Goal: Task Accomplishment & Management: Manage account settings

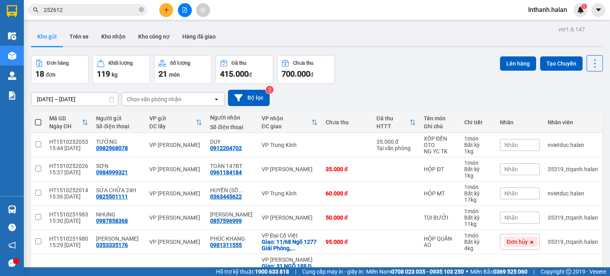
click at [277, 54] on section "Kết quả tìm kiếm ( 79 ) Bộ lọc Mã ĐH Trạng thái Món hàng Thu hộ Tổng cước Chưa …" at bounding box center [305, 138] width 610 height 276
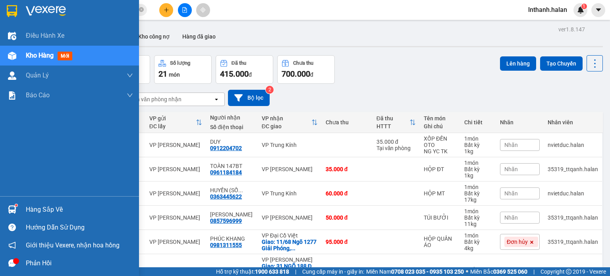
drag, startPoint x: 25, startPoint y: 205, endPoint x: 28, endPoint y: 215, distance: 10.2
click at [27, 211] on div "Hàng sắp về" at bounding box center [79, 210] width 107 height 12
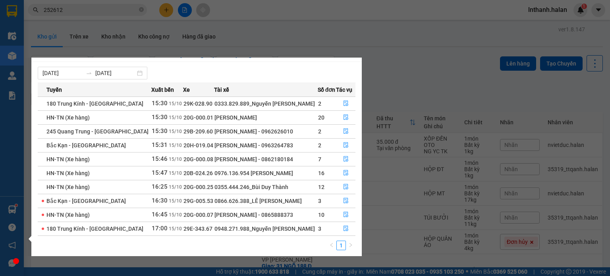
scroll to position [13, 0]
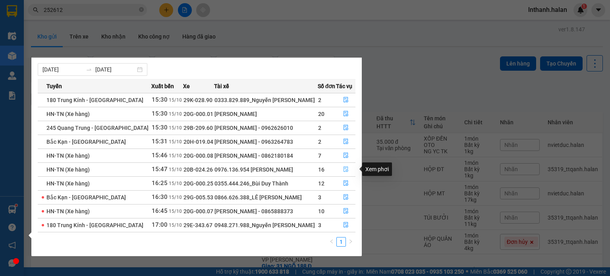
click at [346, 168] on icon "file-done" at bounding box center [346, 170] width 5 height 6
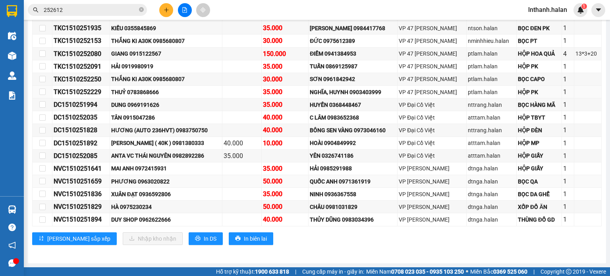
scroll to position [173, 0]
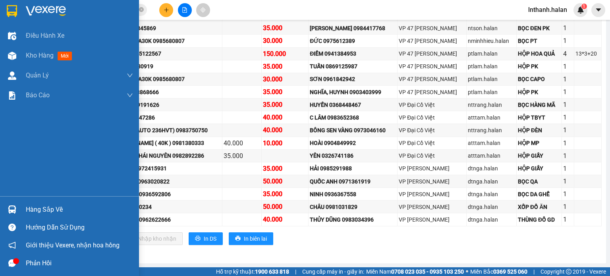
click at [14, 206] on img at bounding box center [12, 209] width 8 height 8
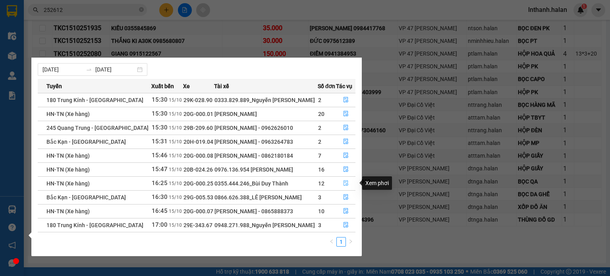
click at [346, 182] on icon "file-done" at bounding box center [346, 183] width 6 height 6
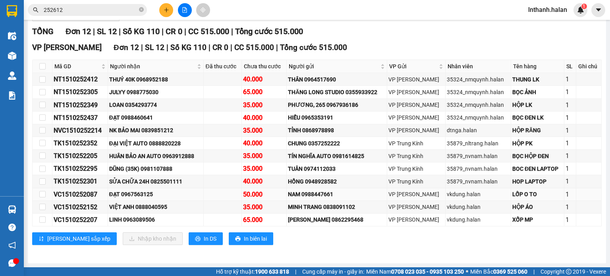
scroll to position [122, 0]
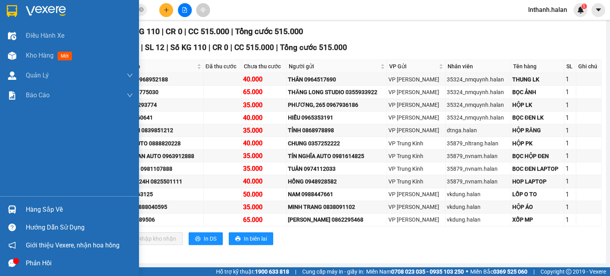
click at [10, 203] on div at bounding box center [12, 210] width 14 height 14
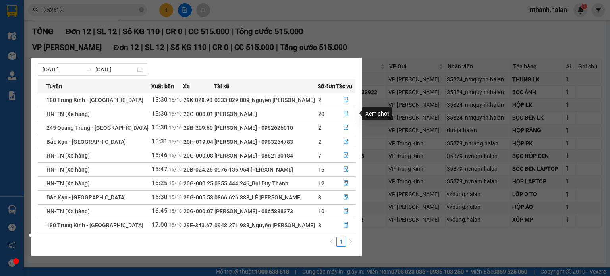
click at [345, 113] on icon "file-done" at bounding box center [346, 114] width 6 height 6
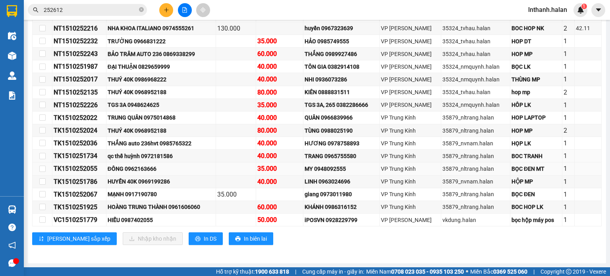
scroll to position [224, 0]
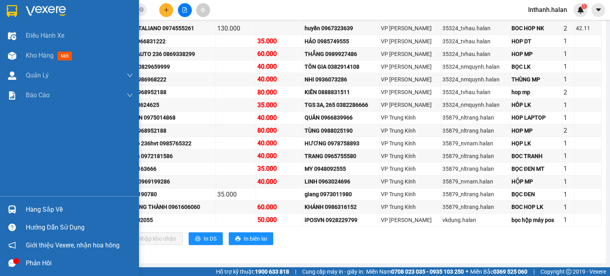
click at [17, 211] on div at bounding box center [12, 210] width 14 height 14
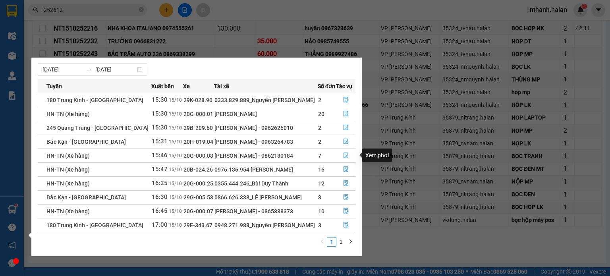
click at [345, 156] on icon "file-done" at bounding box center [346, 156] width 5 height 6
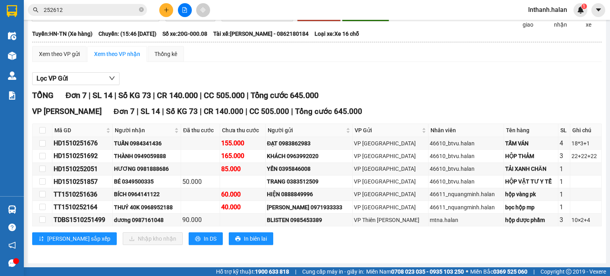
scroll to position [59, 0]
click at [484, 100] on div "TỔNG Đơn 7 | SL 14 | Số KG 73 | CR 140.000 | CC 505.000 | Tổng cước 645.000" at bounding box center [317, 95] width 570 height 12
click at [16, 203] on div at bounding box center [12, 210] width 14 height 14
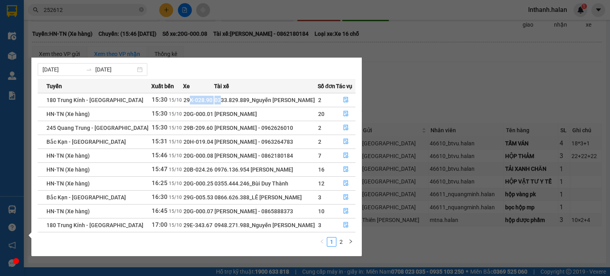
drag, startPoint x: 191, startPoint y: 103, endPoint x: 232, endPoint y: 100, distance: 41.8
click at [223, 100] on tr "180 Trung Kính - [GEOGRAPHIC_DATA] 15:30 [DATE] 29K-028.90 0333.829.889_Nguyễn …" at bounding box center [197, 100] width 318 height 14
click at [234, 100] on div "0333.829.889_Nguyễn [PERSON_NAME]" at bounding box center [266, 100] width 102 height 9
click at [343, 99] on icon "file-done" at bounding box center [346, 100] width 6 height 6
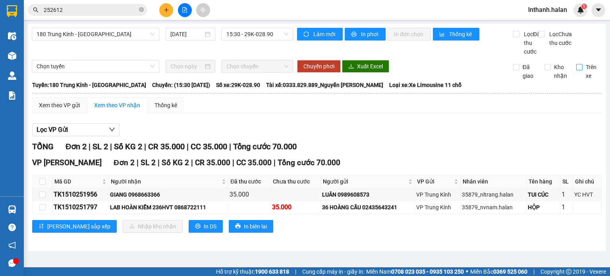
click at [577, 70] on input "Trên xe" at bounding box center [579, 67] width 6 height 6
checkbox input "true"
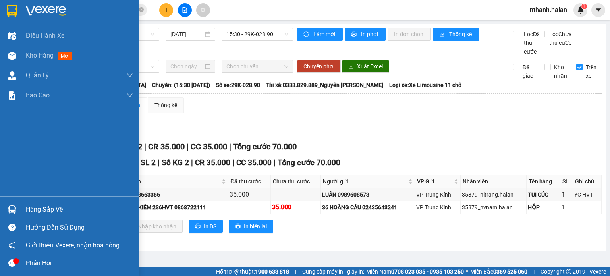
click at [20, 209] on div "Hàng sắp về" at bounding box center [69, 210] width 139 height 18
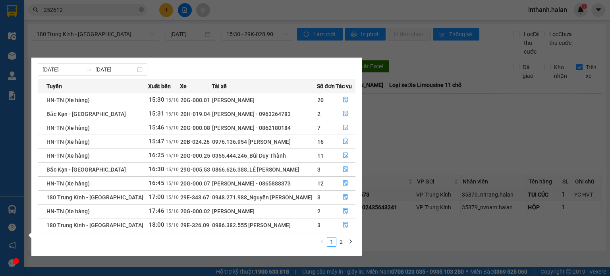
drag, startPoint x: 439, startPoint y: 143, endPoint x: 439, endPoint y: 147, distance: 4.8
click at [439, 143] on section "Kết quả tìm kiếm ( 79 ) Bộ lọc Mã ĐH Trạng thái Món hàng Thu hộ Tổng cước Chưa …" at bounding box center [305, 138] width 610 height 276
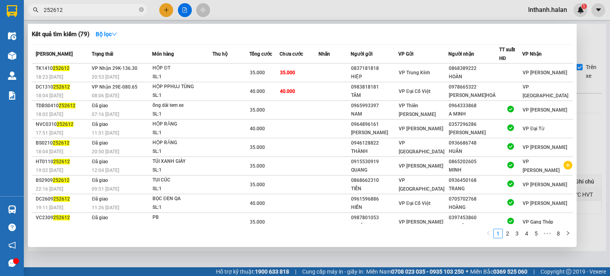
click at [99, 12] on input "252612" at bounding box center [91, 10] width 94 height 9
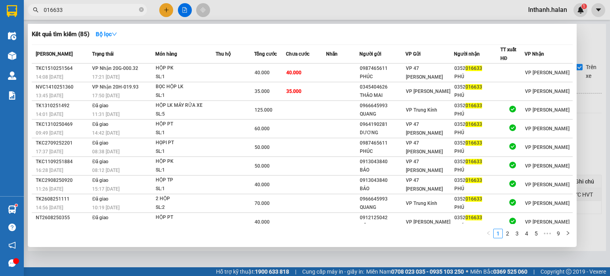
type input "016633"
click at [385, 1] on div at bounding box center [305, 138] width 610 height 276
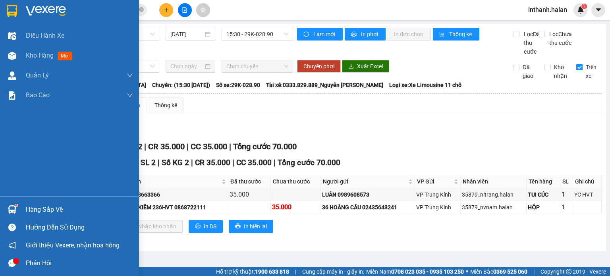
click at [10, 208] on img at bounding box center [12, 209] width 8 height 8
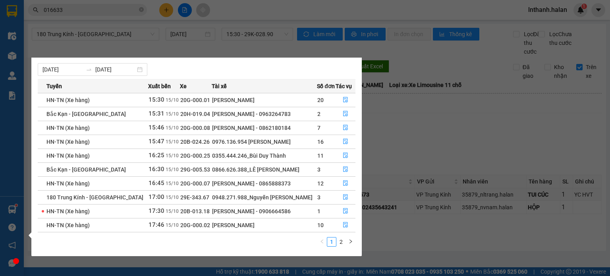
click at [393, 122] on section "Kết quả tìm kiếm ( 85 ) Bộ lọc Mã ĐH Trạng thái Món hàng Thu hộ Tổng cước Chưa …" at bounding box center [305, 138] width 610 height 276
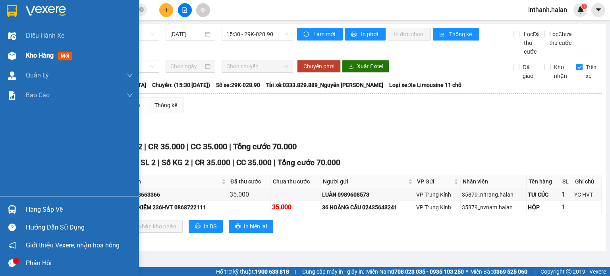
click at [32, 60] on div "Kho hàng mới" at bounding box center [51, 55] width 50 height 10
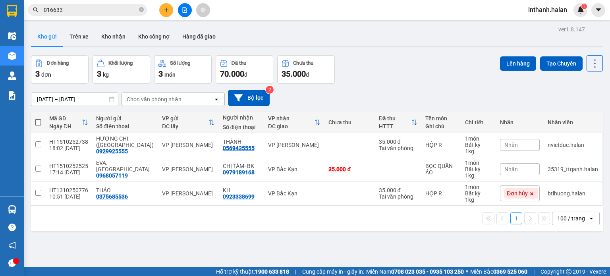
click at [393, 102] on div "[DATE] – [DATE] Press the down arrow key to interact with the calendar and sele…" at bounding box center [317, 98] width 572 height 16
click at [590, 65] on icon at bounding box center [595, 63] width 11 height 11
click at [563, 116] on div "Menu" at bounding box center [557, 114] width 12 height 8
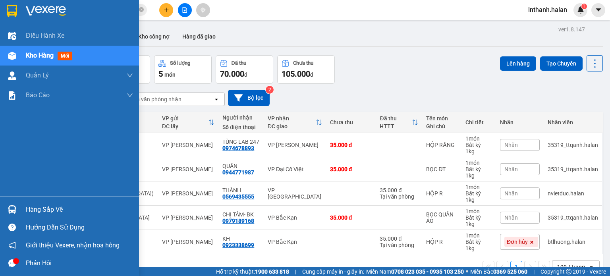
click at [7, 208] on div at bounding box center [12, 210] width 14 height 14
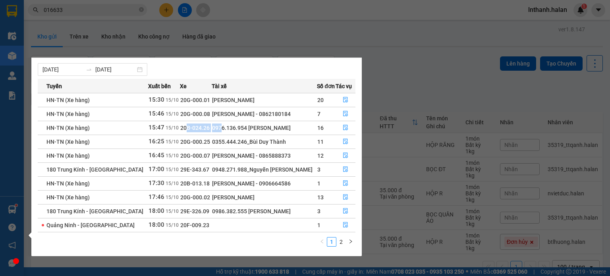
drag, startPoint x: 175, startPoint y: 127, endPoint x: 213, endPoint y: 137, distance: 39.0
click at [215, 127] on tr "HN-TN (Xe hàng) 15:47 [DATE] 20B-024.26 0976.136.954 [PERSON_NAME] 16" at bounding box center [197, 128] width 318 height 14
click at [212, 139] on div "0355.444.246_Bùi Duy Thành" at bounding box center [264, 141] width 104 height 9
click at [190, 161] on td "20G-000.07" at bounding box center [196, 156] width 32 height 14
click at [431, 61] on section "Kết quả tìm kiếm ( 85 ) Bộ lọc Mã ĐH Trạng thái Món hàng Thu hộ Tổng cước Chưa …" at bounding box center [305, 138] width 610 height 276
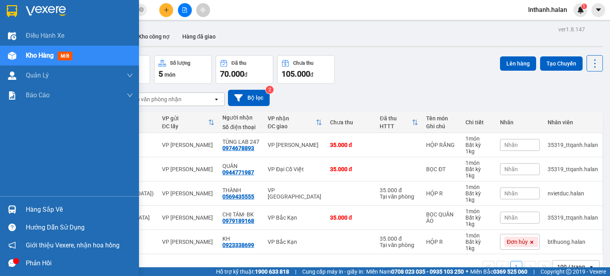
click at [8, 207] on img at bounding box center [12, 209] width 8 height 8
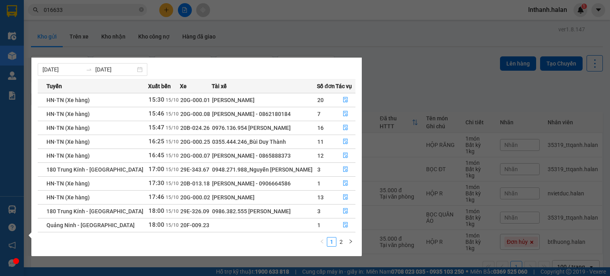
click at [409, 73] on section "Kết quả tìm kiếm ( 85 ) Bộ lọc Mã ĐH Trạng thái Món hàng Thu hộ Tổng cước Chưa …" at bounding box center [305, 138] width 610 height 276
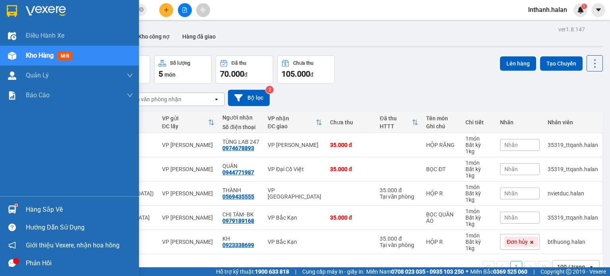
click at [14, 209] on img at bounding box center [12, 209] width 8 height 8
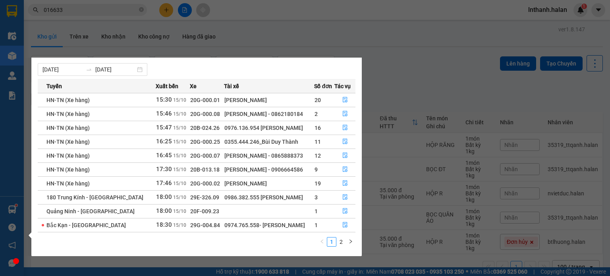
click at [387, 83] on section "Kết quả tìm kiếm ( 85 ) Bộ lọc Mã ĐH Trạng thái Món hàng Thu hộ Tổng cước Chưa …" at bounding box center [305, 138] width 610 height 276
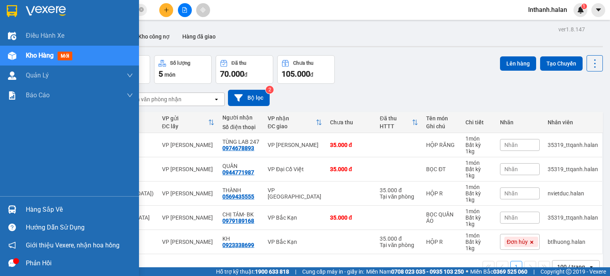
click at [13, 211] on img at bounding box center [12, 209] width 8 height 8
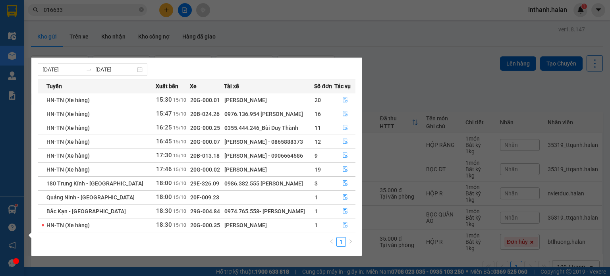
click at [410, 89] on section "Kết quả tìm kiếm ( 85 ) Bộ lọc Mã ĐH Trạng thái Món hàng Thu hộ Tổng cước Chưa …" at bounding box center [305, 138] width 610 height 276
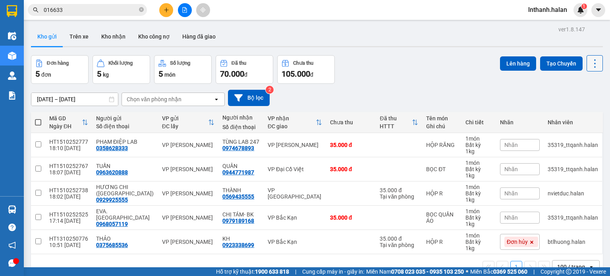
click at [596, 64] on button at bounding box center [595, 63] width 16 height 16
click at [572, 116] on span "Làm mới" at bounding box center [578, 113] width 22 height 8
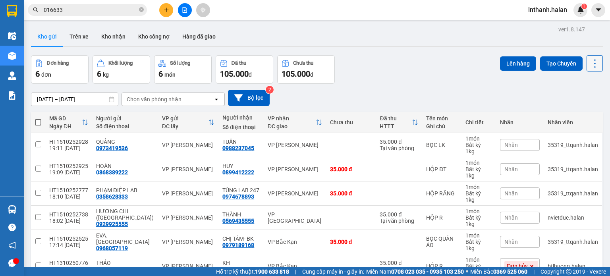
click at [590, 64] on icon at bounding box center [595, 63] width 11 height 11
click at [567, 112] on span "Làm mới" at bounding box center [578, 113] width 22 height 8
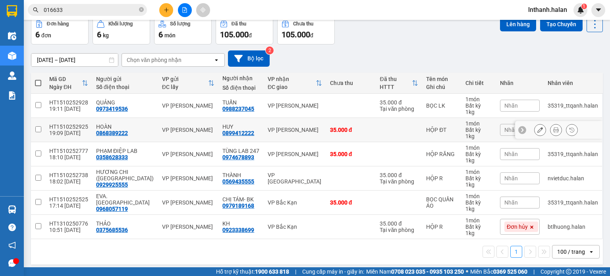
scroll to position [43, 0]
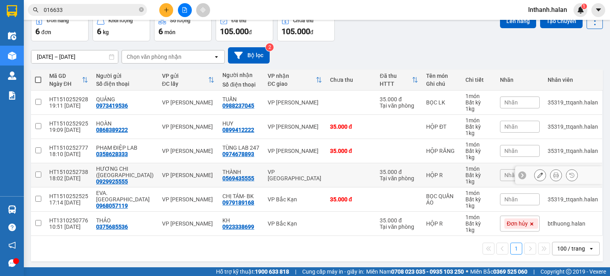
click at [296, 176] on div "VP [GEOGRAPHIC_DATA]" at bounding box center [295, 175] width 54 height 13
checkbox input "true"
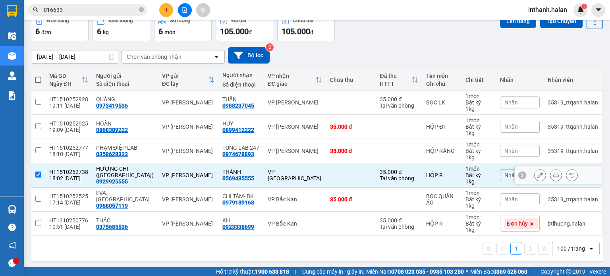
click at [294, 150] on div "VP [PERSON_NAME]" at bounding box center [295, 151] width 54 height 6
checkbox input "true"
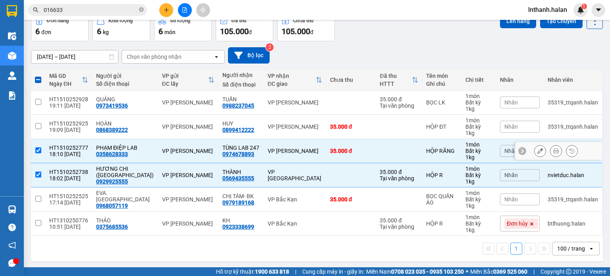
click at [292, 127] on div "VP [PERSON_NAME]" at bounding box center [295, 127] width 54 height 6
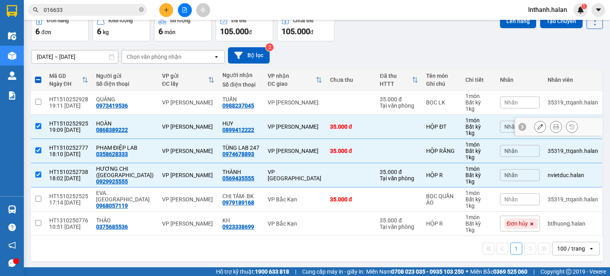
click at [285, 130] on td "VP [PERSON_NAME]" at bounding box center [295, 127] width 62 height 24
checkbox input "false"
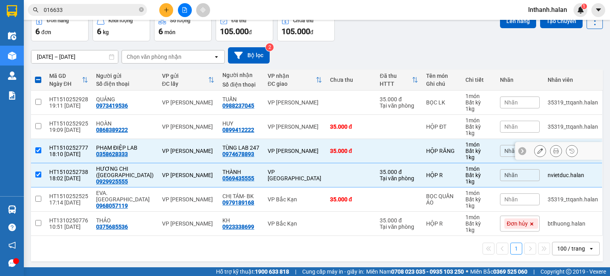
click at [284, 144] on td "VP [PERSON_NAME]" at bounding box center [295, 151] width 62 height 24
checkbox input "false"
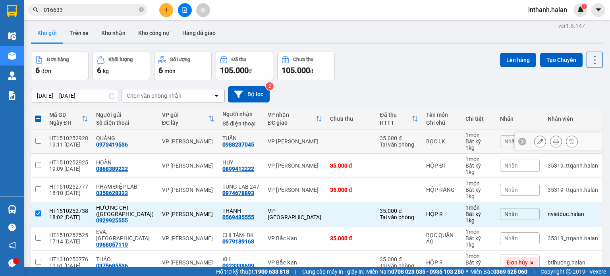
scroll to position [3, 0]
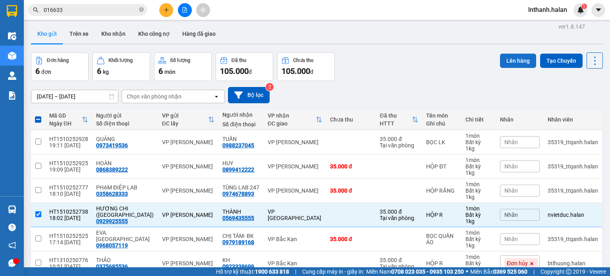
click at [502, 57] on button "Lên hàng" at bounding box center [518, 61] width 36 height 14
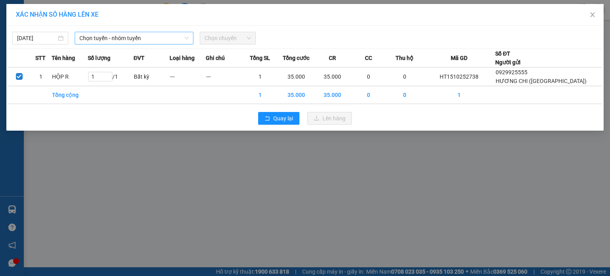
click at [127, 42] on span "Chọn tuyến - nhóm tuyến" at bounding box center [133, 38] width 109 height 12
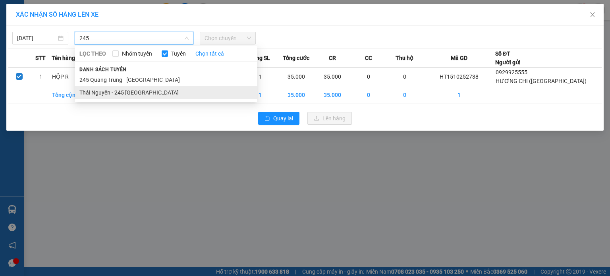
type input "245"
click at [124, 91] on li "Thái Nguyên - 245 [GEOGRAPHIC_DATA]" at bounding box center [166, 92] width 183 height 13
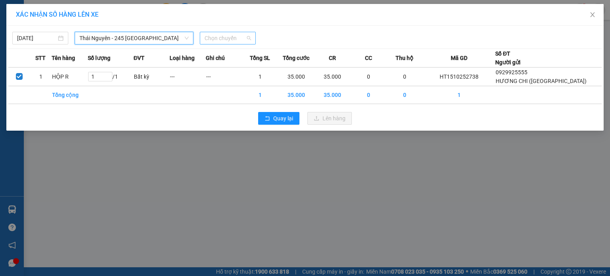
click at [208, 37] on span "Chọn chuyến" at bounding box center [228, 38] width 46 height 12
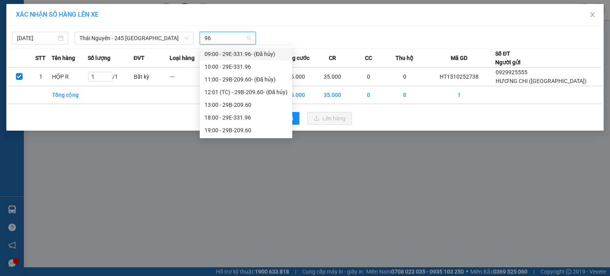
type input "960"
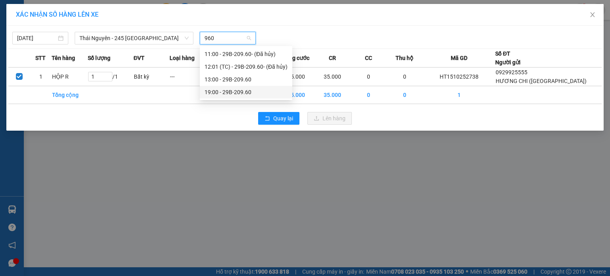
click at [237, 92] on div "19:00 - 29B-209.60" at bounding box center [246, 92] width 83 height 9
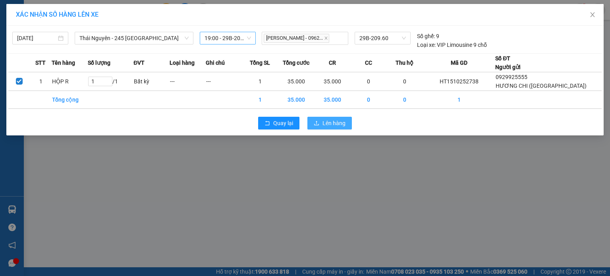
click at [329, 121] on span "Lên hàng" at bounding box center [334, 123] width 23 height 9
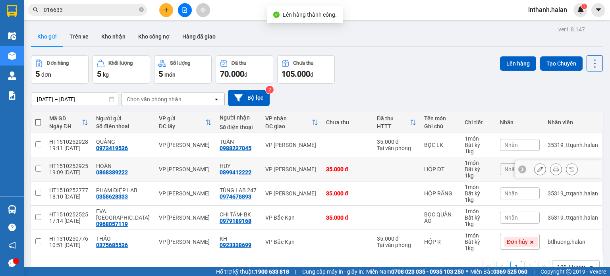
click at [292, 176] on td "VP [PERSON_NAME]" at bounding box center [291, 169] width 61 height 24
checkbox input "true"
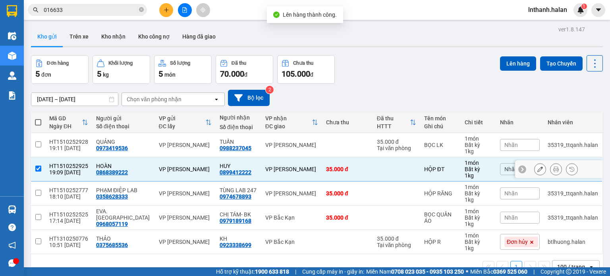
click at [293, 184] on td "VP [PERSON_NAME]" at bounding box center [291, 194] width 61 height 24
checkbox input "true"
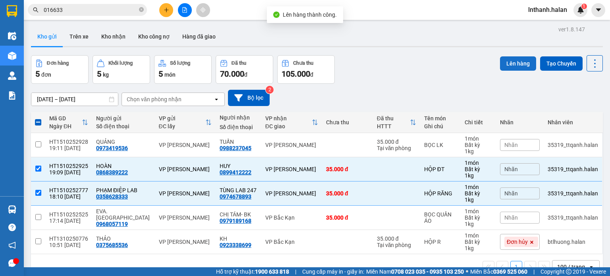
click at [508, 69] on button "Lên hàng" at bounding box center [518, 63] width 36 height 14
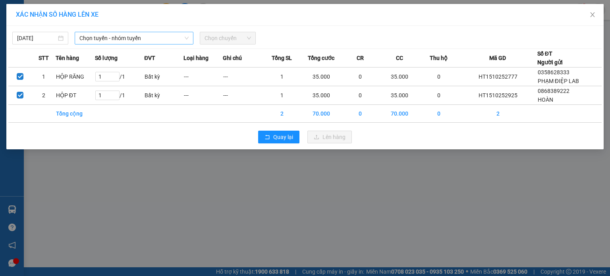
click at [147, 40] on span "Chọn tuyến - nhóm tuyến" at bounding box center [133, 38] width 109 height 12
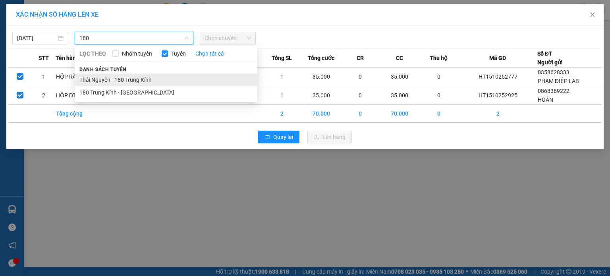
type input "180"
click at [151, 78] on li "Thái Nguyên - 180 Trung Kính" at bounding box center [166, 79] width 183 height 13
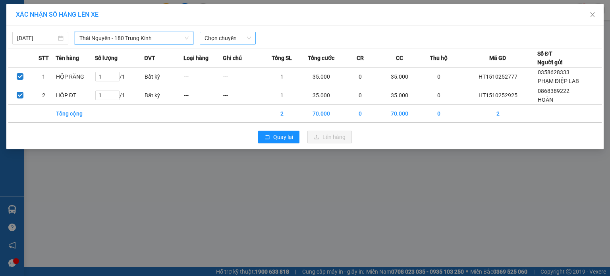
click at [211, 37] on span "Chọn chuyến" at bounding box center [228, 38] width 46 height 12
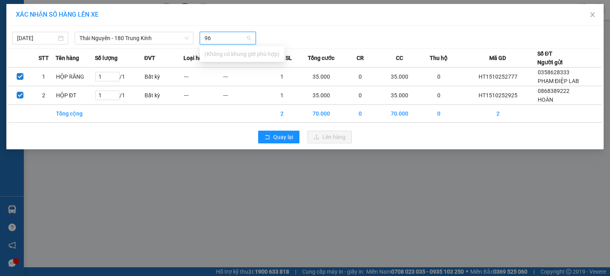
type input "9"
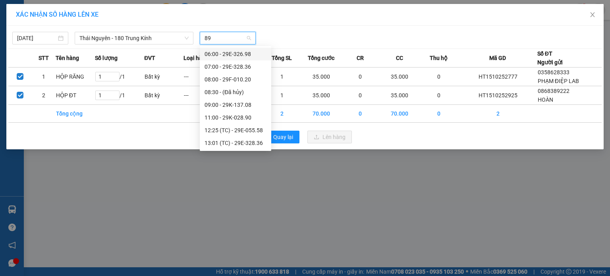
type input "890"
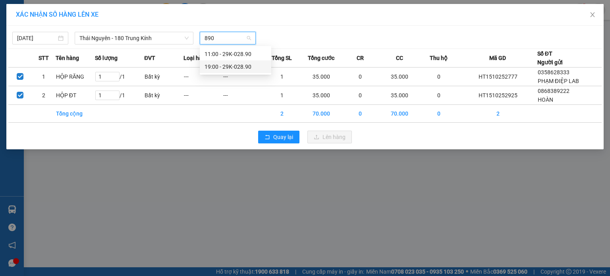
click at [219, 64] on div "19:00 - 29K-028.90" at bounding box center [236, 66] width 62 height 9
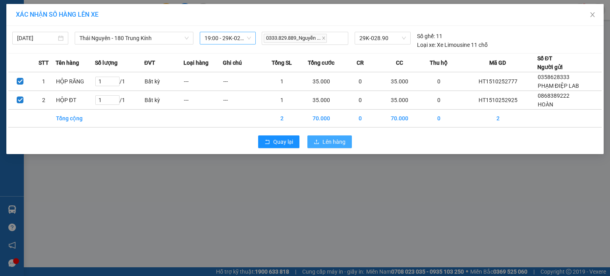
click at [336, 139] on span "Lên hàng" at bounding box center [334, 141] width 23 height 9
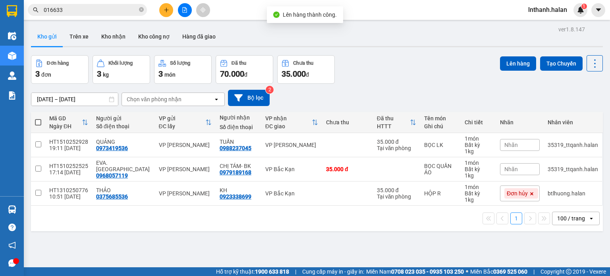
click at [395, 93] on div "[DATE] – [DATE] Press the down arrow key to interact with the calendar and sele…" at bounding box center [317, 98] width 572 height 16
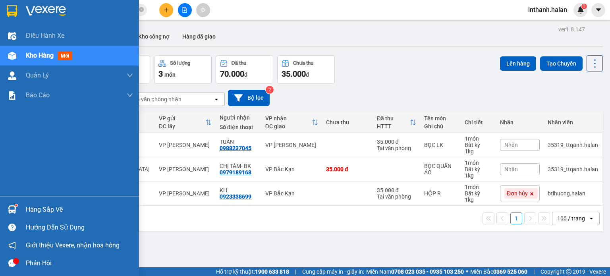
click at [43, 205] on div "Hàng sắp về" at bounding box center [79, 210] width 107 height 12
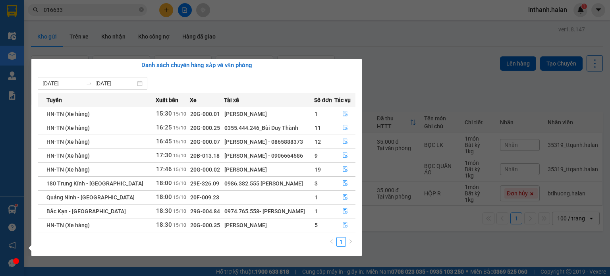
click at [406, 87] on section "Kết quả tìm kiếm ( 85 ) Bộ lọc Mã ĐH Trạng thái Món hàng Thu hộ Tổng cước Chưa …" at bounding box center [305, 138] width 610 height 276
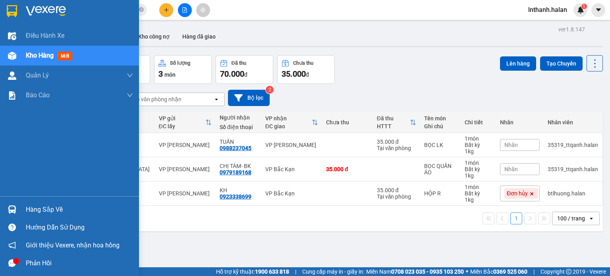
click at [11, 205] on img at bounding box center [12, 209] width 8 height 8
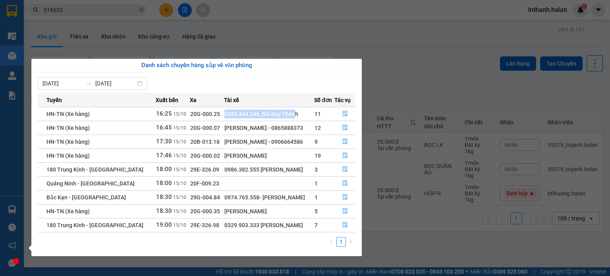
drag, startPoint x: 213, startPoint y: 114, endPoint x: 282, endPoint y: 109, distance: 70.1
click at [282, 110] on div "0355.444.246_Bùi Duy Thành" at bounding box center [269, 114] width 90 height 9
drag, startPoint x: 211, startPoint y: 125, endPoint x: 275, endPoint y: 126, distance: 64.0
click at [257, 126] on div "[PERSON_NAME] - 0865888373" at bounding box center [269, 128] width 90 height 9
click at [277, 126] on div "[PERSON_NAME] - 0865888373" at bounding box center [269, 128] width 90 height 9
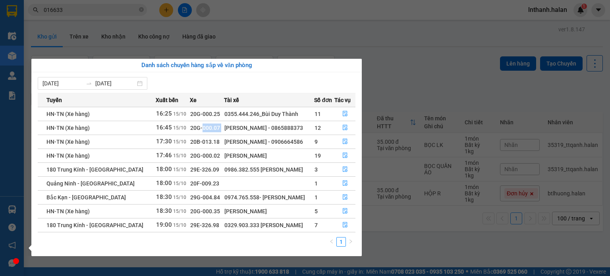
drag, startPoint x: 189, startPoint y: 130, endPoint x: 249, endPoint y: 131, distance: 60.4
click at [220, 130] on tr "HN-TN (Xe hàng) 16:45 [DATE] 20G-000.07 [PERSON_NAME] - 0865888373 12" at bounding box center [197, 128] width 318 height 14
click at [242, 135] on td "[PERSON_NAME] - 0906664586" at bounding box center [269, 142] width 91 height 14
drag, startPoint x: 205, startPoint y: 136, endPoint x: 236, endPoint y: 116, distance: 36.4
click at [226, 132] on tbody "HN-[GEOGRAPHIC_DATA] (Xe hàng) 16:25 [DATE] 20G-000.25 0355.444.246_Bùi Duy Thà…" at bounding box center [197, 169] width 318 height 125
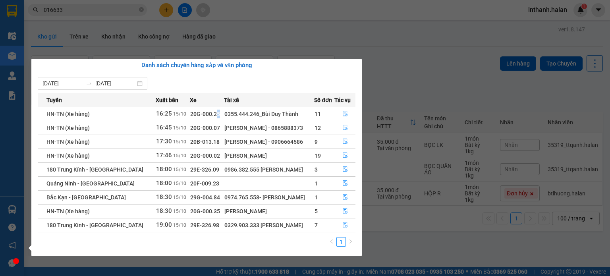
drag, startPoint x: 200, startPoint y: 112, endPoint x: 247, endPoint y: 116, distance: 47.0
click at [220, 112] on tr "HN-TN (Xe hàng) 16:25 [DATE] 20G-000.25 0355.444.246_Bùi Duy Thành 11" at bounding box center [197, 114] width 318 height 14
click at [246, 125] on div "[PERSON_NAME] - 0865888373" at bounding box center [269, 128] width 90 height 9
click at [420, 89] on section "Kết quả tìm kiếm ( 85 ) Bộ lọc Mã ĐH Trạng thái Món hàng Thu hộ Tổng cước Chưa …" at bounding box center [305, 138] width 610 height 276
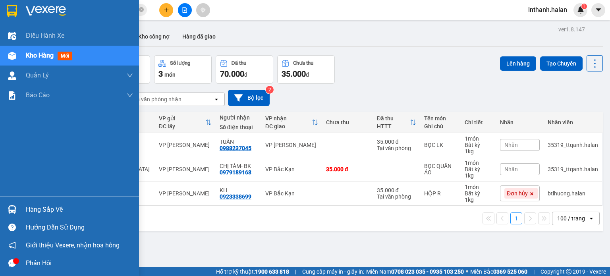
click at [5, 208] on div at bounding box center [12, 210] width 14 height 14
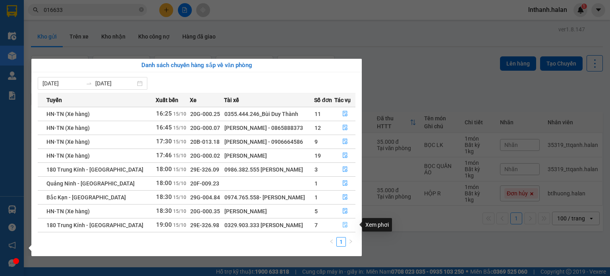
click at [343, 226] on icon "file-done" at bounding box center [345, 225] width 5 height 6
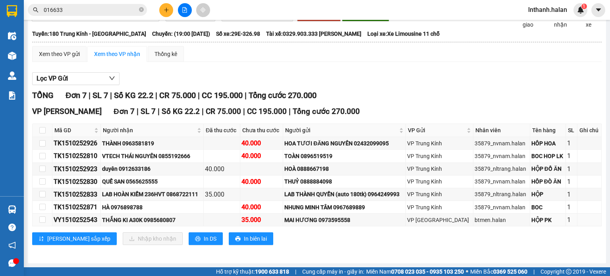
scroll to position [59, 0]
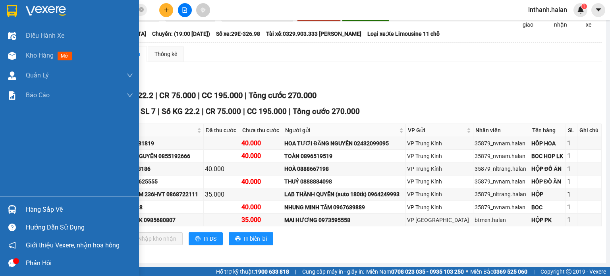
click at [8, 208] on img at bounding box center [12, 209] width 8 height 8
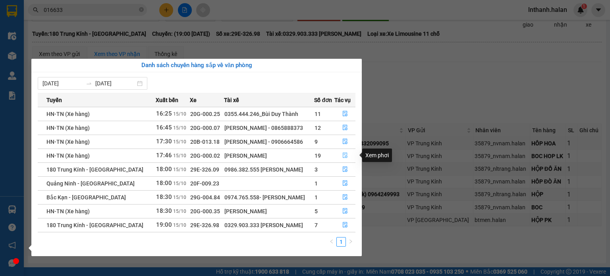
click at [344, 157] on icon "file-done" at bounding box center [345, 156] width 6 height 6
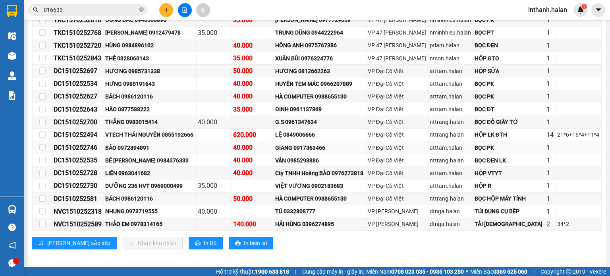
scroll to position [211, 0]
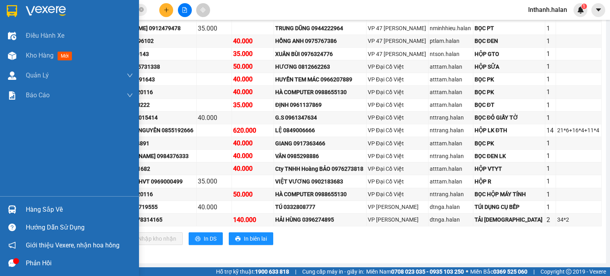
click at [10, 212] on img at bounding box center [12, 209] width 8 height 8
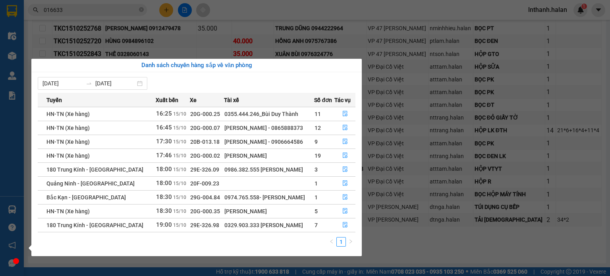
click at [434, 144] on section "Kết quả tìm kiếm ( 85 ) Bộ lọc Mã ĐH Trạng thái Món hàng Thu hộ Tổng cước Chưa …" at bounding box center [305, 138] width 610 height 276
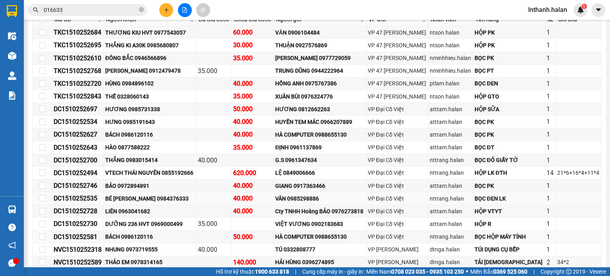
scroll to position [159, 0]
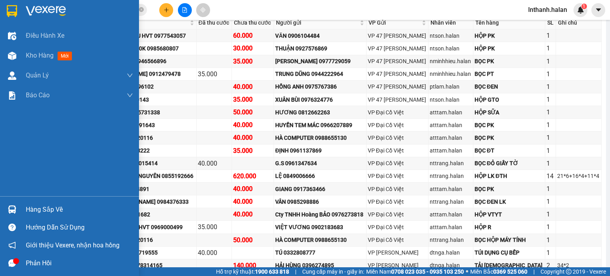
click at [12, 208] on img at bounding box center [12, 209] width 8 height 8
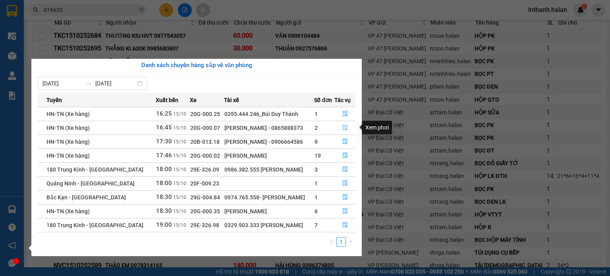
click at [343, 128] on icon "file-done" at bounding box center [345, 128] width 6 height 6
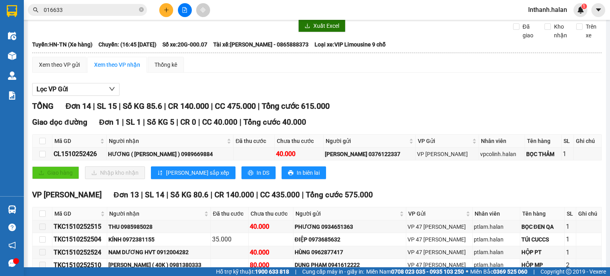
scroll to position [40, 0]
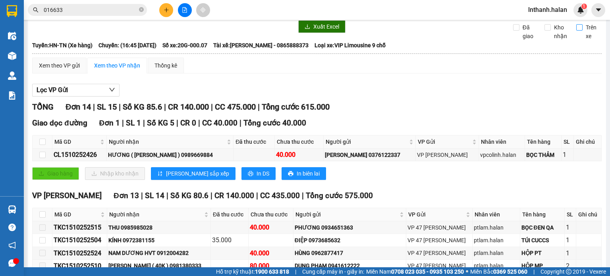
click at [583, 41] on span "Trên xe" at bounding box center [592, 31] width 19 height 17
click at [582, 31] on input "Trên xe" at bounding box center [579, 27] width 6 height 6
checkbox input "true"
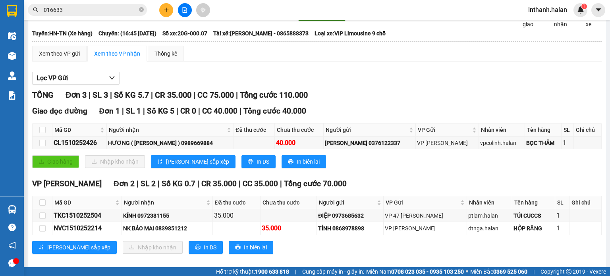
scroll to position [68, 0]
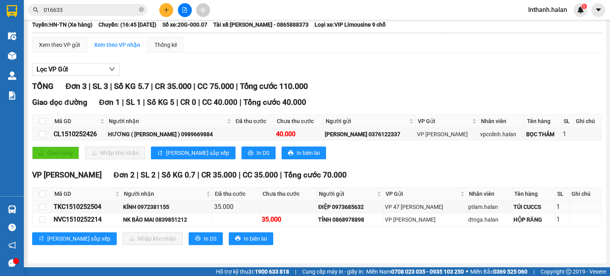
click at [19, 212] on div "Hàng sắp về" at bounding box center [12, 210] width 24 height 18
click at [431, 89] on section "Kết quả tìm kiếm ( 85 ) Bộ lọc Mã ĐH Trạng thái Món hàng Thu hộ Tổng cước Chưa …" at bounding box center [305, 138] width 610 height 276
click at [22, 203] on div "Hàng sắp về" at bounding box center [12, 210] width 24 height 18
click at [77, 19] on section "Kết quả tìm kiếm ( 85 ) Bộ lọc Mã ĐH Trạng thái Món hàng Thu hộ Tổng cước Chưa …" at bounding box center [305, 138] width 610 height 276
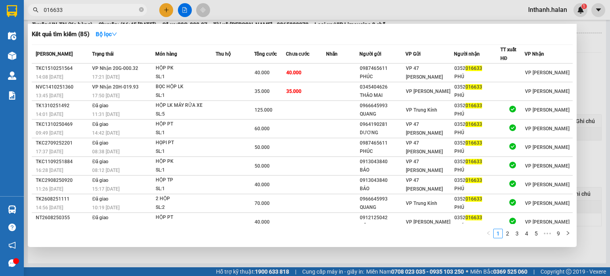
click at [78, 8] on input "016633" at bounding box center [91, 10] width 94 height 9
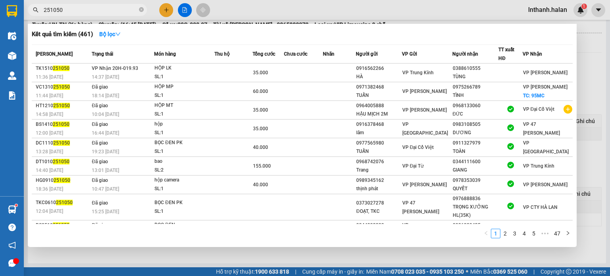
click at [296, 15] on div at bounding box center [305, 138] width 610 height 276
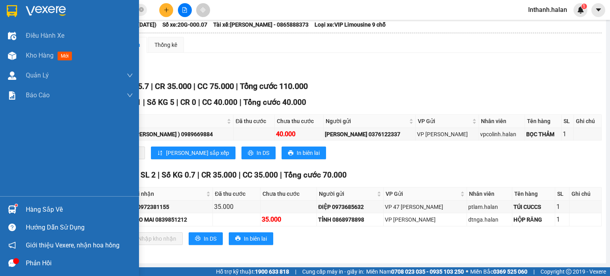
click at [23, 209] on div "Hàng sắp về" at bounding box center [69, 210] width 139 height 18
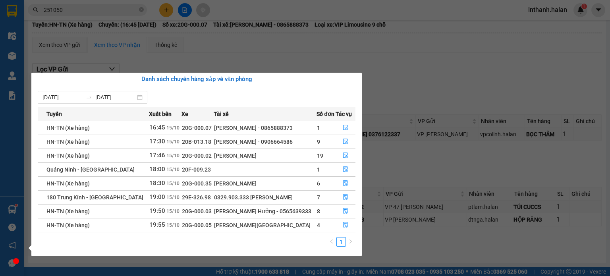
click at [422, 93] on section "Kết quả tìm kiếm ( 461 ) Bộ lọc Mã ĐH Trạng thái Món hàng Thu hộ Tổng cước Chưa…" at bounding box center [305, 138] width 610 height 276
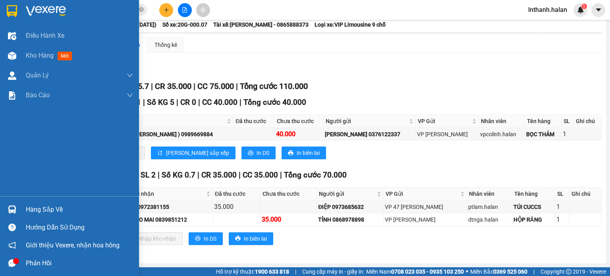
click at [12, 207] on img at bounding box center [12, 209] width 8 height 8
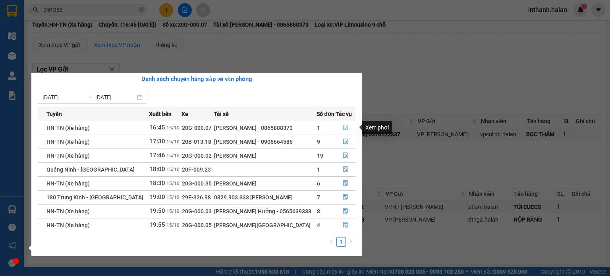
click at [343, 128] on icon "file-done" at bounding box center [345, 128] width 5 height 6
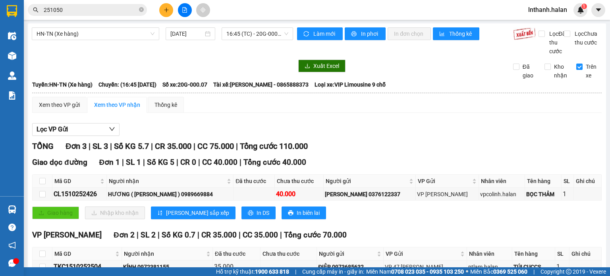
scroll to position [0, 0]
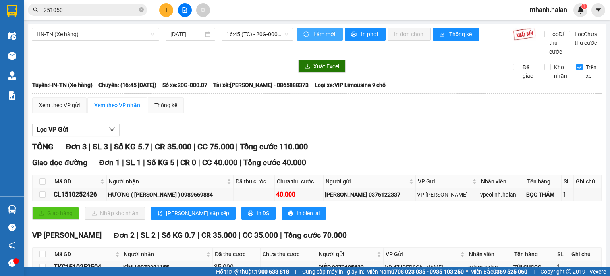
click at [322, 31] on span "Làm mới" at bounding box center [324, 34] width 23 height 9
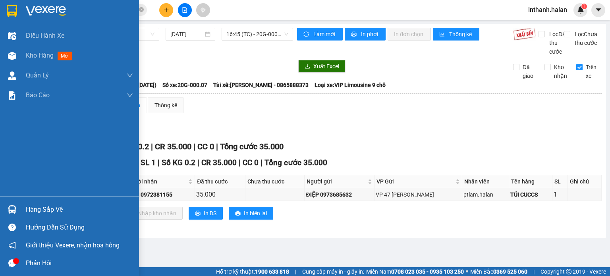
click at [19, 214] on div at bounding box center [12, 210] width 14 height 14
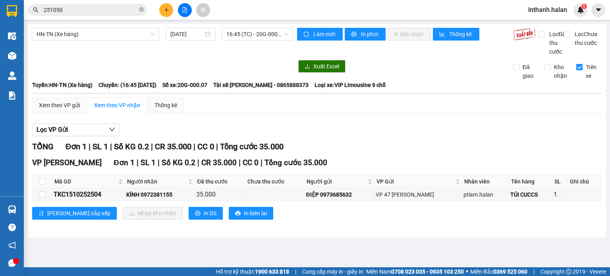
click at [381, 139] on section "Kết quả tìm kiếm ( 461 ) Bộ lọc Mã ĐH Trạng thái Món hàng Thu hộ Tổng cước Chưa…" at bounding box center [305, 138] width 610 height 276
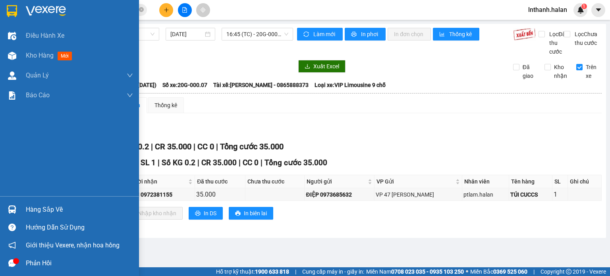
click at [17, 205] on div at bounding box center [12, 210] width 14 height 14
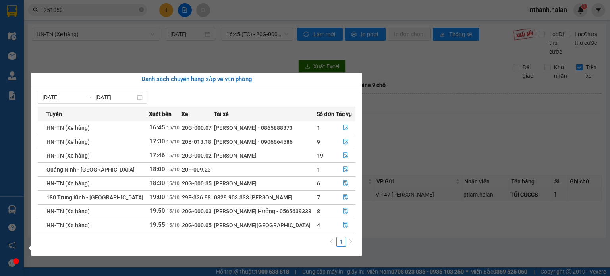
drag, startPoint x: 224, startPoint y: 62, endPoint x: 84, endPoint y: 130, distance: 155.5
click at [223, 62] on section "Kết quả tìm kiếm ( 461 ) Bộ lọc Mã ĐH Trạng thái Món hàng Thu hộ Tổng cước Chưa…" at bounding box center [305, 138] width 610 height 276
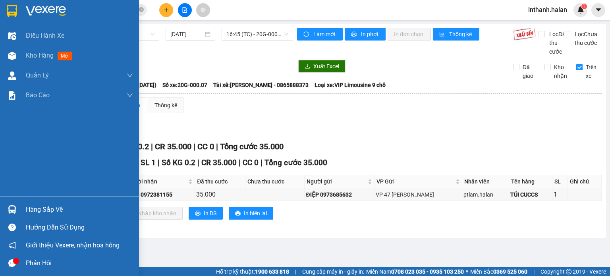
click at [6, 209] on div at bounding box center [12, 210] width 14 height 14
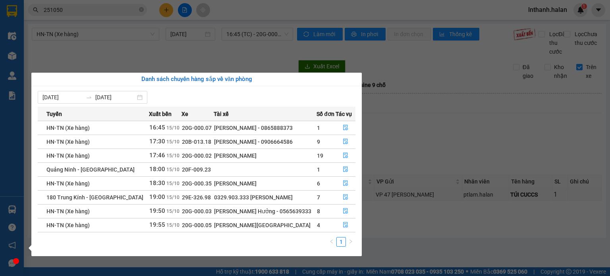
click at [455, 132] on section "Kết quả tìm kiếm ( 461 ) Bộ lọc Mã ĐH Trạng thái Món hàng Thu hộ Tổng cước Chưa…" at bounding box center [305, 138] width 610 height 276
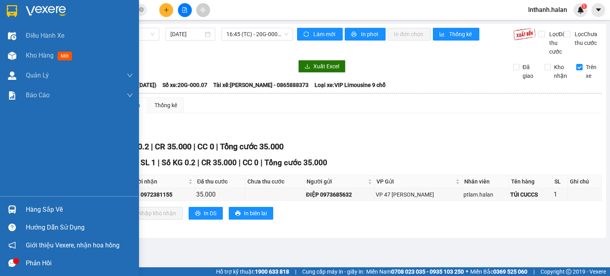
click at [17, 213] on div at bounding box center [12, 210] width 14 height 14
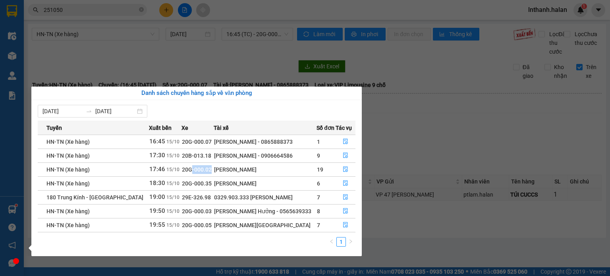
drag, startPoint x: 196, startPoint y: 174, endPoint x: 226, endPoint y: 175, distance: 29.4
click at [213, 174] on tr "HN-TN (Xe hàng) 17:46 [DATE] 20G-000.02 [PERSON_NAME] 19" at bounding box center [197, 169] width 318 height 14
click at [218, 182] on div "[PERSON_NAME]" at bounding box center [265, 183] width 102 height 9
drag, startPoint x: 188, startPoint y: 181, endPoint x: 197, endPoint y: 174, distance: 12.2
click at [196, 180] on span "20G-000.35" at bounding box center [197, 183] width 30 height 6
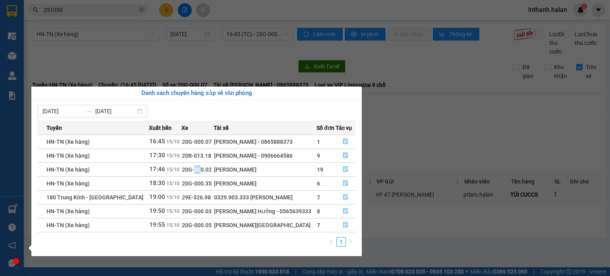
click at [202, 169] on span "20G-000.02" at bounding box center [197, 169] width 30 height 6
drag, startPoint x: 189, startPoint y: 157, endPoint x: 217, endPoint y: 157, distance: 27.4
click at [200, 157] on span "20B-013.18" at bounding box center [196, 156] width 29 height 6
drag, startPoint x: 195, startPoint y: 157, endPoint x: 183, endPoint y: 168, distance: 16.3
click at [200, 157] on tr "HN-TN (Xe hàng) 17:30 [DATE] 20B-013.18 [PERSON_NAME] - 0906664586 9" at bounding box center [197, 156] width 318 height 14
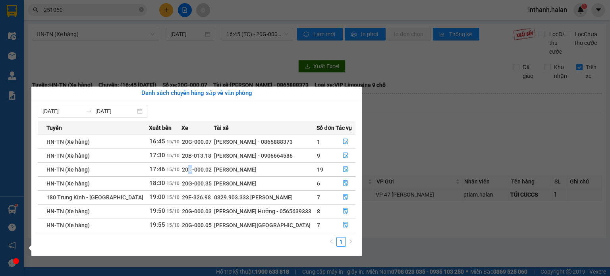
drag, startPoint x: 183, startPoint y: 168, endPoint x: 194, endPoint y: 167, distance: 11.2
click at [192, 167] on span "20G-000.02" at bounding box center [197, 169] width 30 height 6
click at [199, 208] on span "20G-000.03" at bounding box center [197, 211] width 30 height 6
drag, startPoint x: 205, startPoint y: 223, endPoint x: 213, endPoint y: 222, distance: 8.4
click at [211, 222] on td "20G-000.05" at bounding box center [198, 225] width 32 height 14
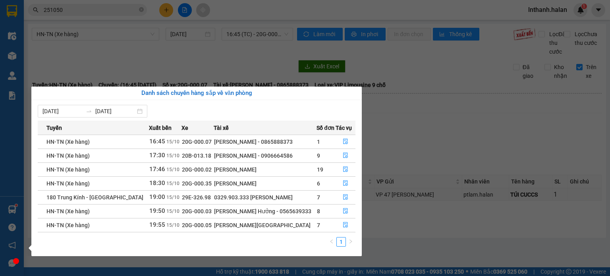
drag, startPoint x: 205, startPoint y: 207, endPoint x: 202, endPoint y: 196, distance: 11.2
click at [205, 207] on td "20G-000.03" at bounding box center [198, 211] width 32 height 14
click at [201, 196] on span "29E-326.98" at bounding box center [196, 197] width 29 height 6
click at [197, 159] on span "20B-013.18" at bounding box center [196, 156] width 29 height 6
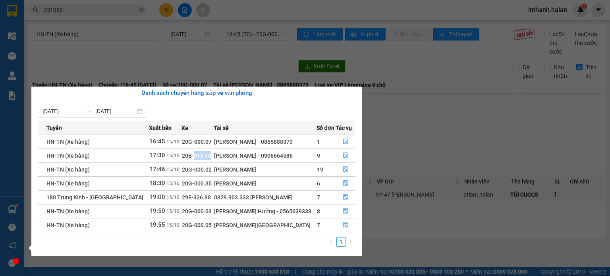
click at [197, 159] on span "20B-013.18" at bounding box center [196, 156] width 29 height 6
click at [216, 153] on div "[PERSON_NAME] - 0906664586" at bounding box center [265, 155] width 102 height 9
click at [340, 154] on button "button" at bounding box center [345, 155] width 19 height 13
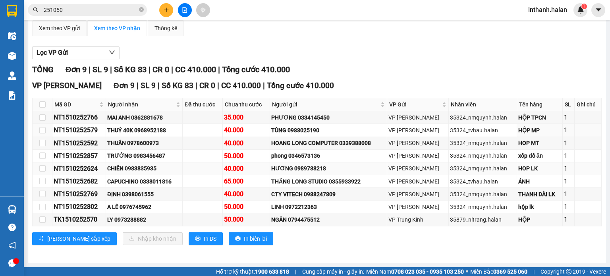
scroll to position [84, 0]
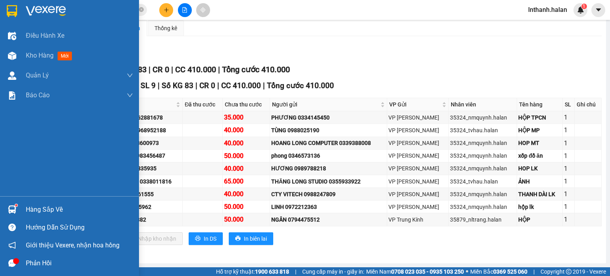
click at [21, 213] on div "Hàng sắp về" at bounding box center [69, 210] width 139 height 18
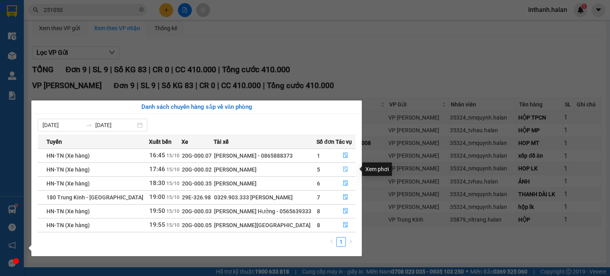
click at [346, 167] on icon "file-done" at bounding box center [345, 170] width 5 height 6
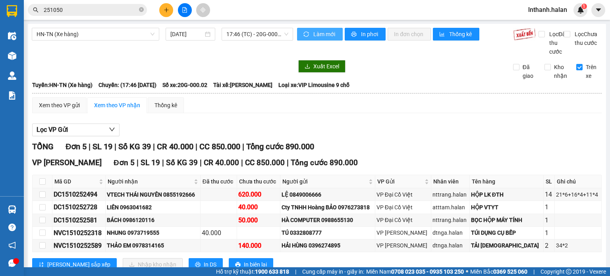
click at [312, 28] on button "Làm mới" at bounding box center [320, 34] width 46 height 13
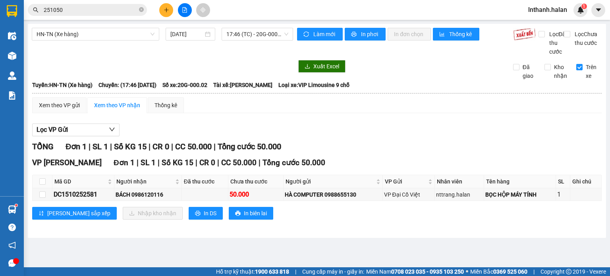
click at [85, 6] on input "251050" at bounding box center [91, 10] width 94 height 9
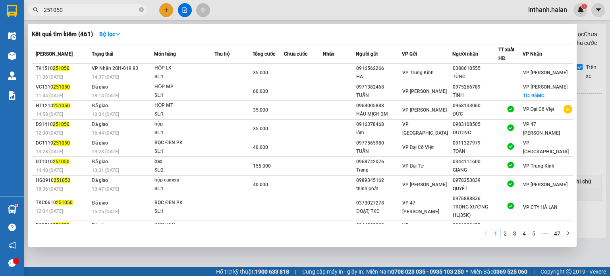
click at [85, 6] on input "251050" at bounding box center [91, 10] width 94 height 9
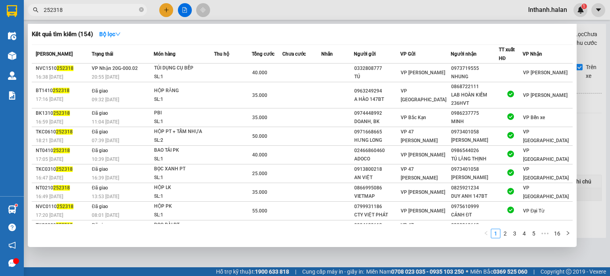
type input "252318"
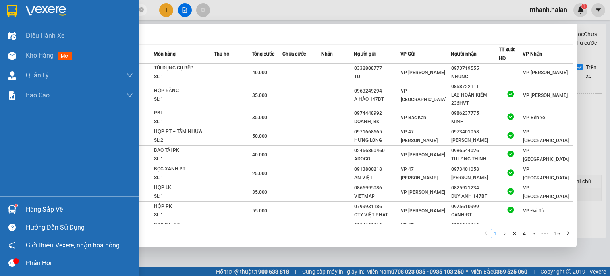
click at [9, 214] on div at bounding box center [12, 210] width 14 height 14
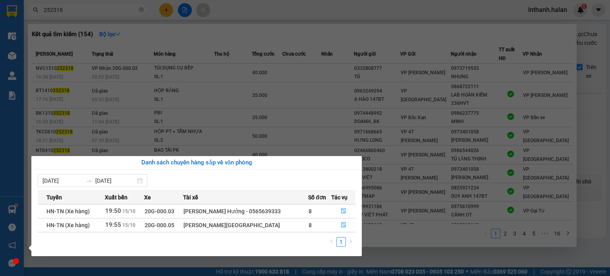
click at [332, 33] on section "Kết quả tìm kiếm ( 154 ) Bộ lọc Mã ĐH Trạng thái Món hàng Thu hộ Tổng cước Chưa…" at bounding box center [305, 138] width 610 height 276
